Goal: Information Seeking & Learning: Learn about a topic

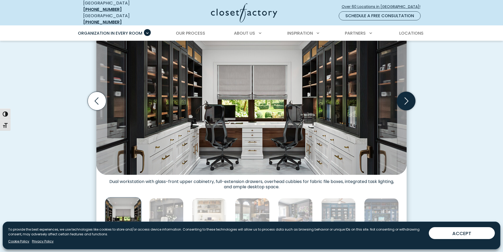
scroll to position [185, 0]
click at [405, 97] on icon "Next slide" at bounding box center [407, 100] width 4 height 7
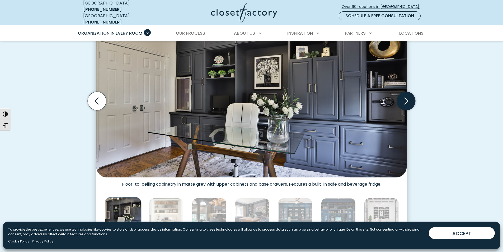
click at [405, 97] on icon "Next slide" at bounding box center [407, 100] width 4 height 7
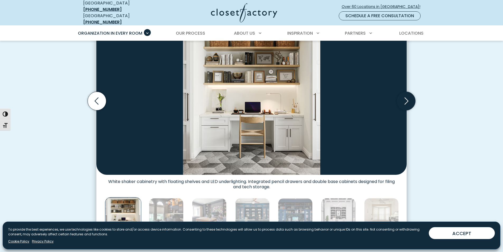
click at [405, 97] on icon "Next slide" at bounding box center [407, 100] width 4 height 7
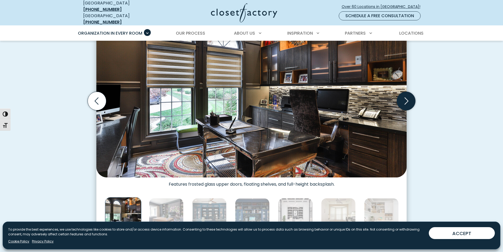
click at [405, 97] on icon "Next slide" at bounding box center [407, 100] width 4 height 7
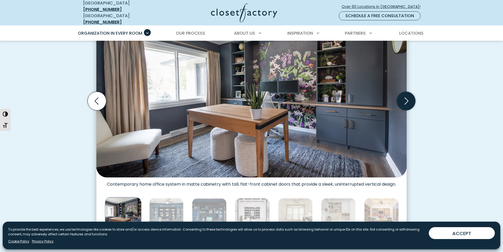
click at [405, 97] on icon "Next slide" at bounding box center [407, 100] width 4 height 7
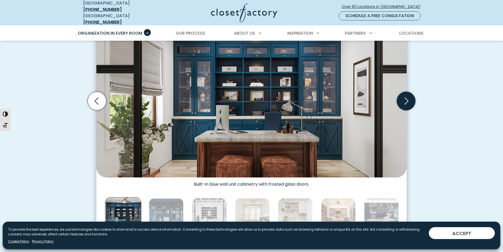
click at [405, 97] on icon "Next slide" at bounding box center [407, 100] width 4 height 7
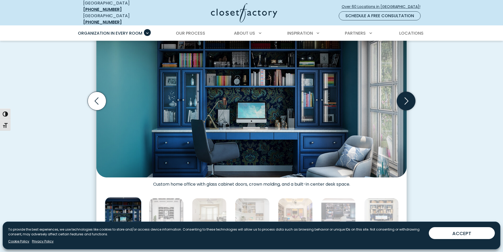
click at [405, 97] on icon "Next slide" at bounding box center [407, 100] width 4 height 7
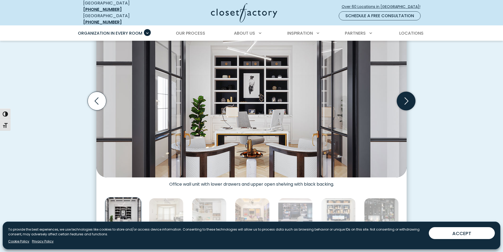
click at [405, 95] on icon "Next slide" at bounding box center [406, 101] width 18 height 18
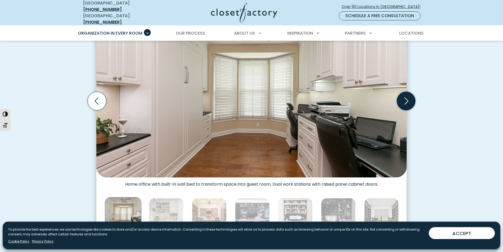
click at [405, 95] on icon "Next slide" at bounding box center [406, 101] width 18 height 18
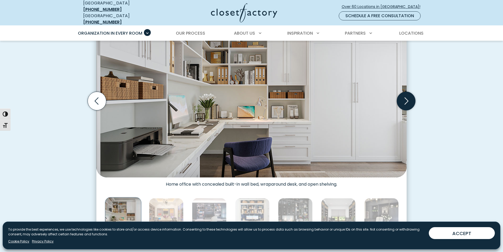
click at [405, 95] on icon "Next slide" at bounding box center [406, 101] width 18 height 18
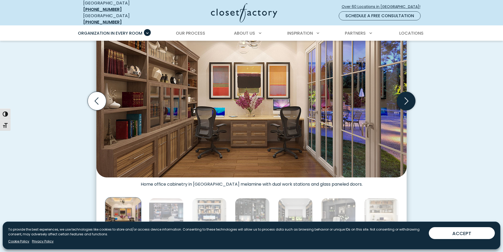
click at [405, 95] on icon "Next slide" at bounding box center [406, 101] width 18 height 18
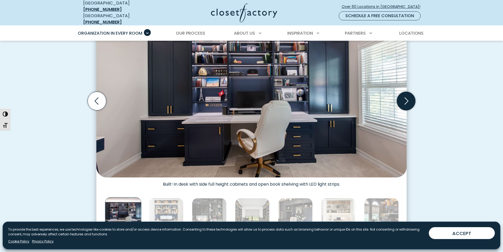
click at [405, 95] on icon "Next slide" at bounding box center [406, 101] width 18 height 18
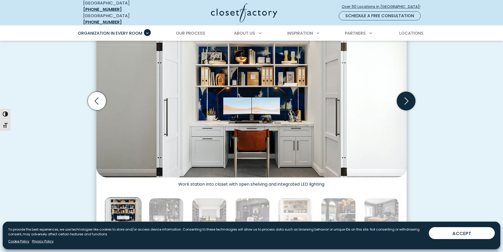
click at [405, 95] on icon "Next slide" at bounding box center [406, 101] width 18 height 18
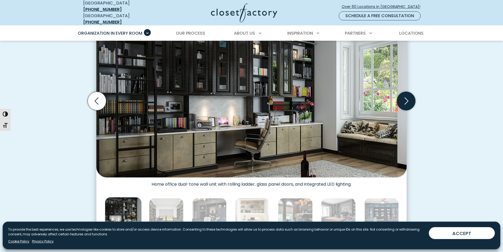
click at [405, 95] on icon "Next slide" at bounding box center [406, 101] width 18 height 18
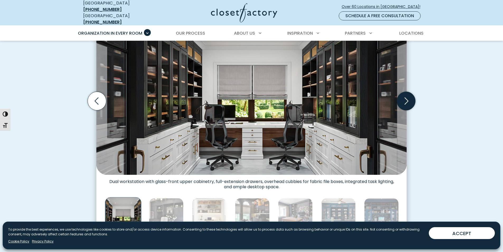
click at [405, 95] on icon "Next slide" at bounding box center [406, 101] width 18 height 18
